Goal: Navigation & Orientation: Find specific page/section

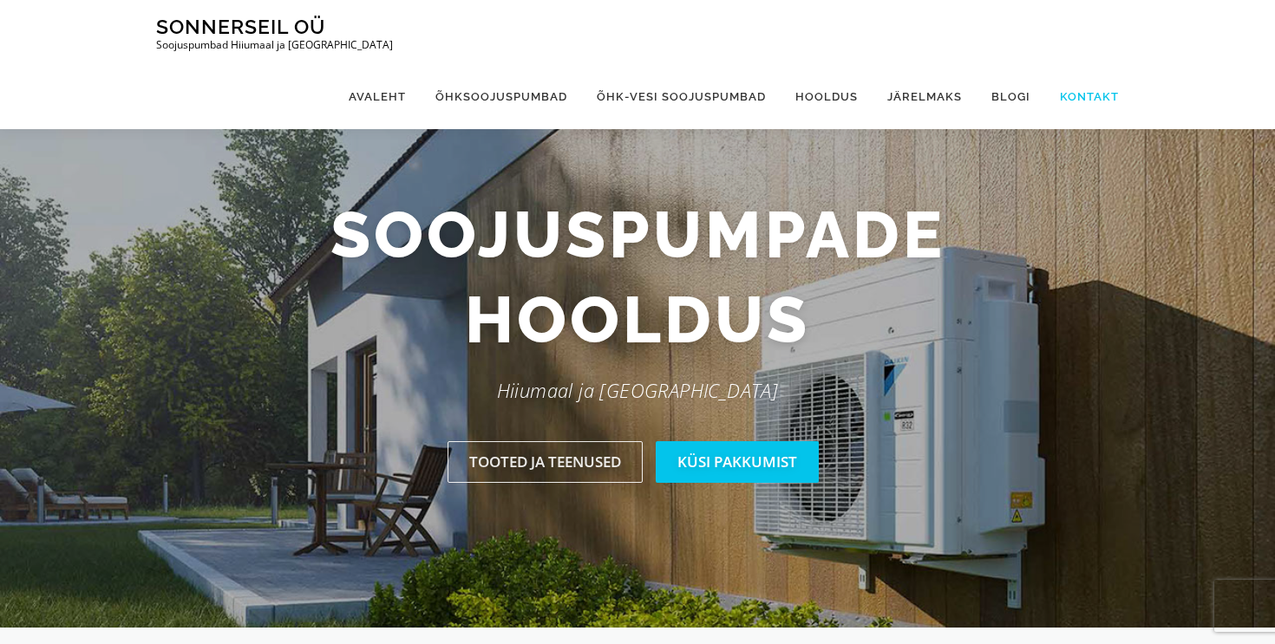
click at [1102, 64] on link "Kontakt" at bounding box center [1082, 96] width 74 height 65
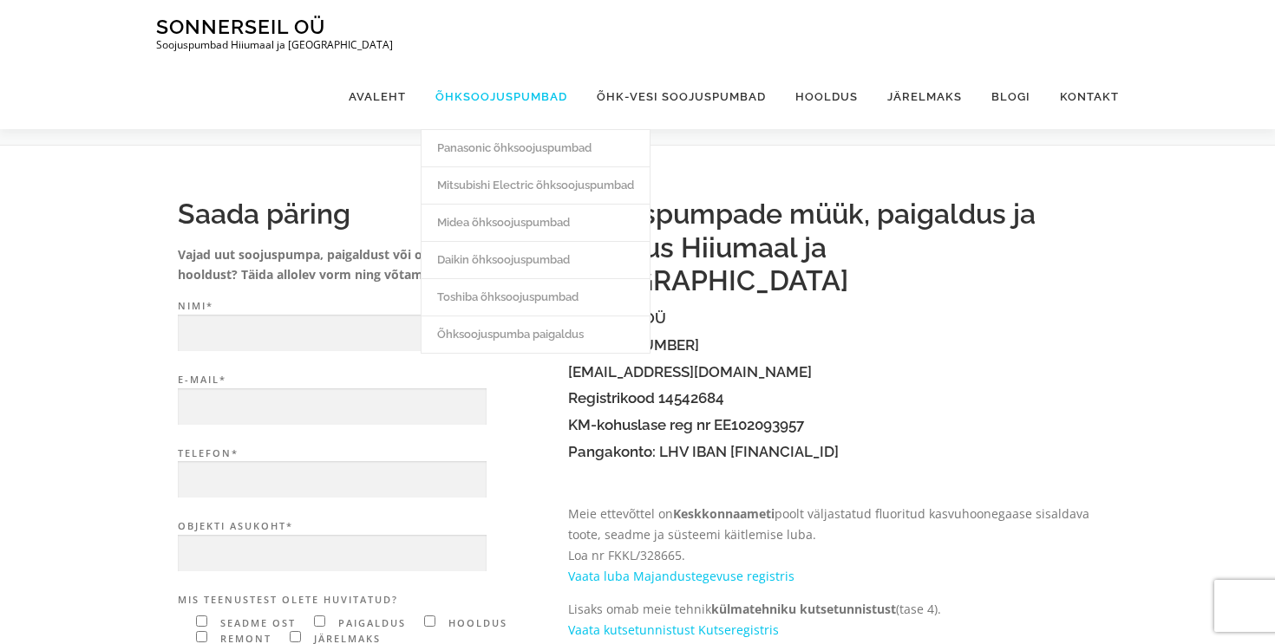
click at [495, 64] on link "Õhksoojuspumbad" at bounding box center [501, 96] width 161 height 65
